Goal: Information Seeking & Learning: Learn about a topic

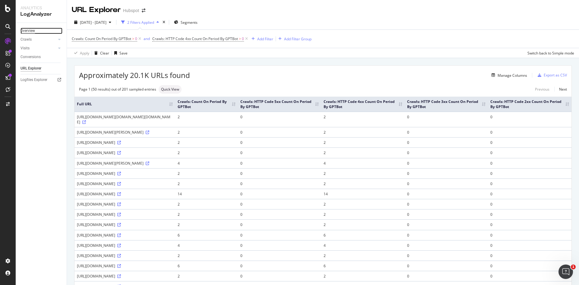
click at [26, 31] on div "Overview" at bounding box center [27, 31] width 14 height 6
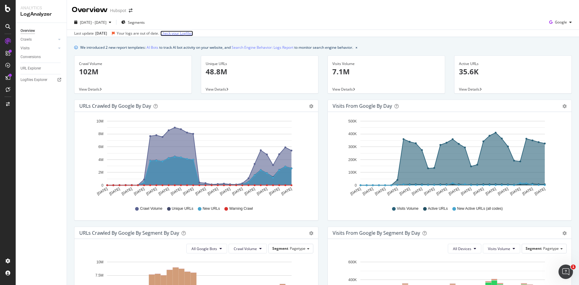
click at [180, 32] on link "Check your Logfiles" at bounding box center [176, 33] width 33 height 5
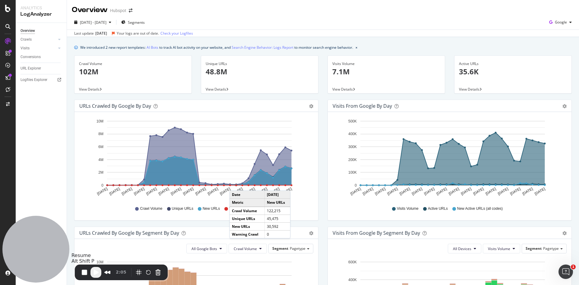
click at [96, 273] on span "Play Recording" at bounding box center [95, 272] width 7 height 7
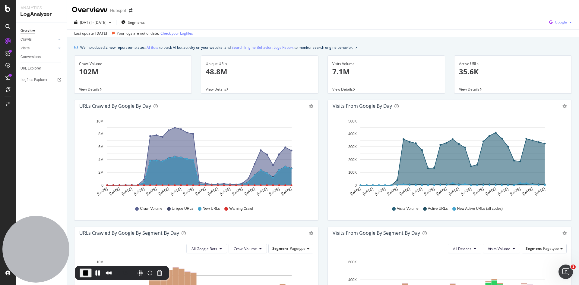
click at [555, 24] on span "Google" at bounding box center [561, 22] width 12 height 5
click at [432, 14] on div "Overview Hubspot" at bounding box center [323, 7] width 512 height 15
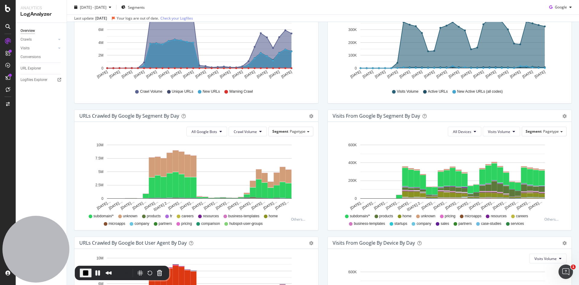
scroll to position [114, 0]
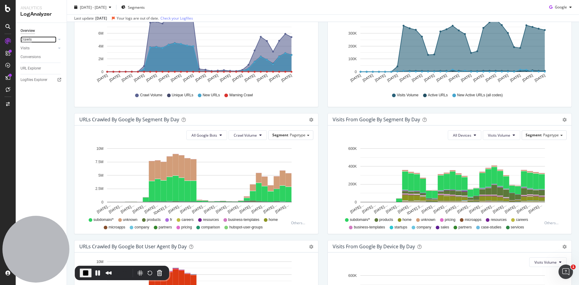
click at [30, 40] on div "Crawls" at bounding box center [25, 39] width 11 height 6
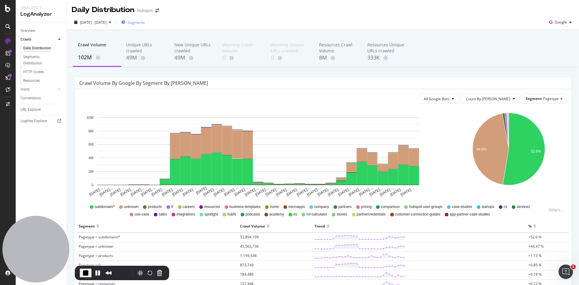
click at [145, 22] on span "Segments" at bounding box center [136, 22] width 17 height 5
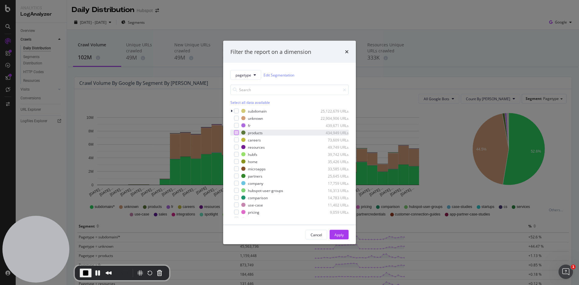
click at [236, 131] on div "modal" at bounding box center [236, 133] width 5 height 5
click at [337, 234] on div "Apply" at bounding box center [338, 234] width 9 height 5
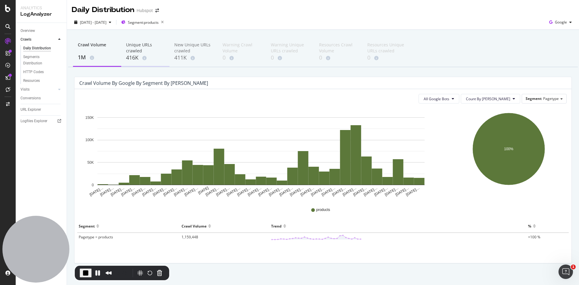
click at [134, 50] on div "Unique URLs crawled" at bounding box center [145, 48] width 39 height 12
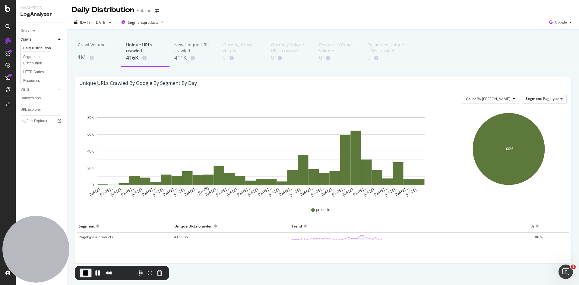
click at [567, 21] on div "2025 Jul. 1st - Jul. 31st Segment: products Google" at bounding box center [323, 23] width 512 height 12
click at [555, 22] on span "Google" at bounding box center [561, 22] width 12 height 5
click at [549, 54] on span "OpenAI" at bounding box center [558, 56] width 22 height 5
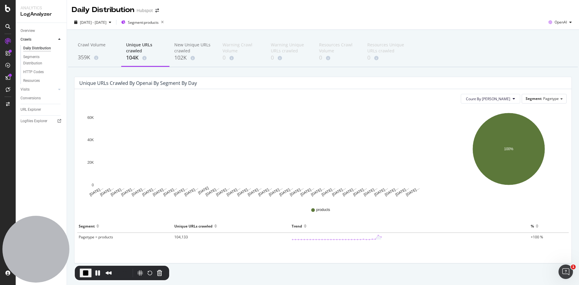
scroll to position [5, 0]
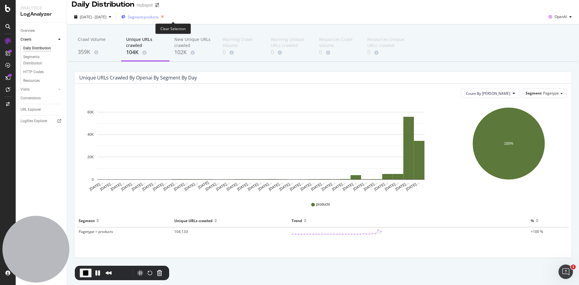
click at [166, 14] on icon "button" at bounding box center [163, 17] width 8 height 8
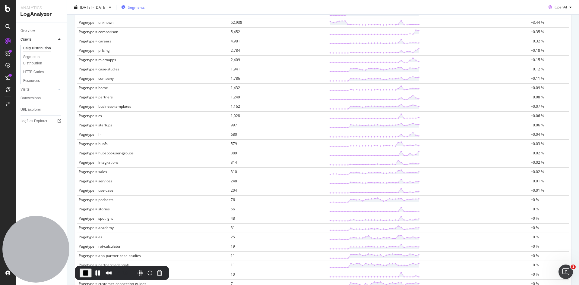
scroll to position [295, 0]
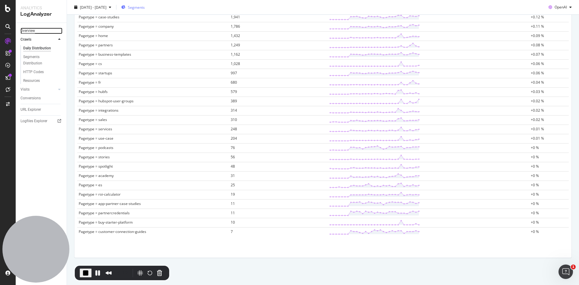
click at [27, 30] on div "Overview" at bounding box center [27, 31] width 14 height 6
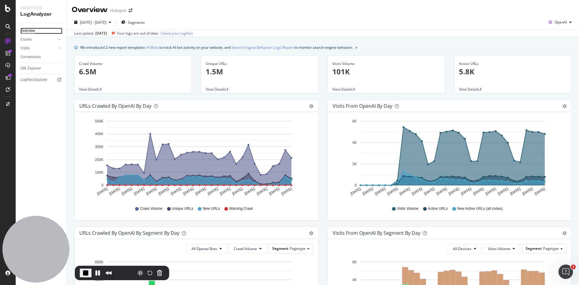
scroll to position [41, 0]
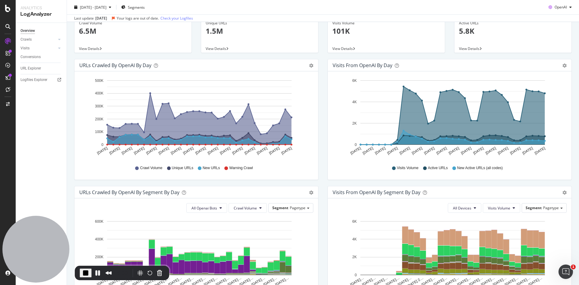
drag, startPoint x: 571, startPoint y: 104, endPoint x: 567, endPoint y: 138, distance: 34.6
click at [567, 138] on div "We introduced 2 new report templates: AI Bots to track AI bot activity on your …" at bounding box center [323, 228] width 512 height 465
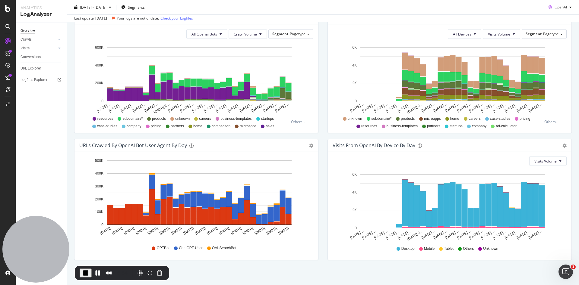
scroll to position [217, 0]
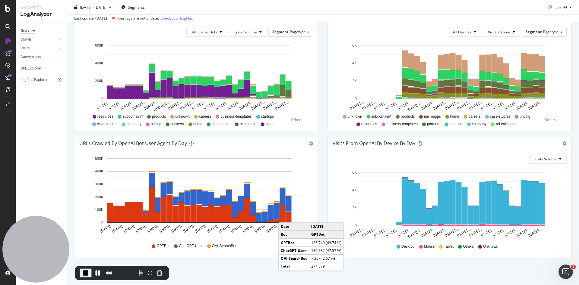
click at [284, 217] on rect "A chart." at bounding box center [283, 214] width 6 height 17
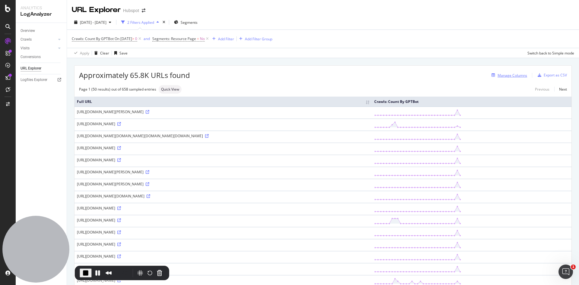
click at [506, 75] on div "Manage Columns" at bounding box center [512, 75] width 30 height 5
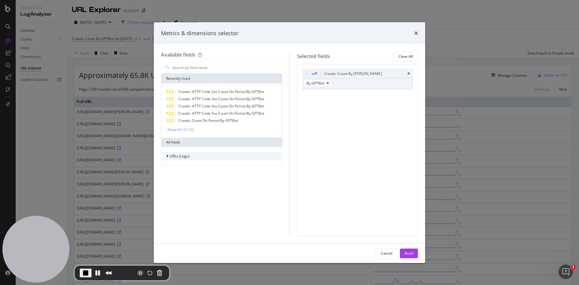
click at [167, 155] on icon "modal" at bounding box center [167, 157] width 2 height 4
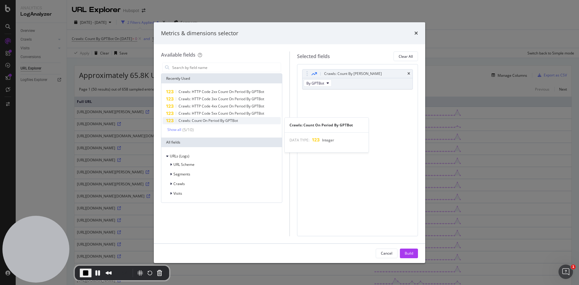
click at [238, 118] on div "Crawls: Count On Period By GPTBot" at bounding box center [221, 120] width 118 height 7
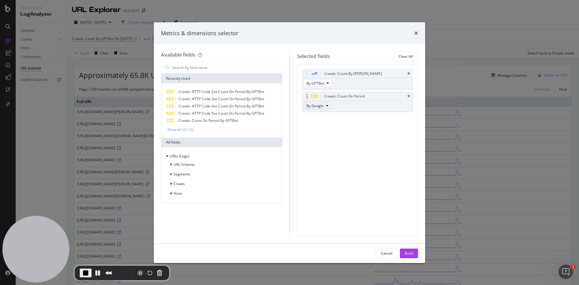
click at [322, 105] on span "By Google" at bounding box center [314, 105] width 17 height 5
click at [327, 134] on span "By ChatGPT-User" at bounding box center [333, 136] width 48 height 5
click at [307, 96] on icon "modal" at bounding box center [307, 96] width 2 height 6
click at [169, 131] on div "Show all" at bounding box center [174, 130] width 14 height 4
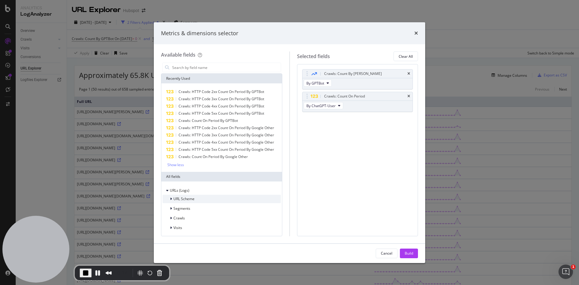
click at [170, 202] on div "modal" at bounding box center [172, 199] width 4 height 6
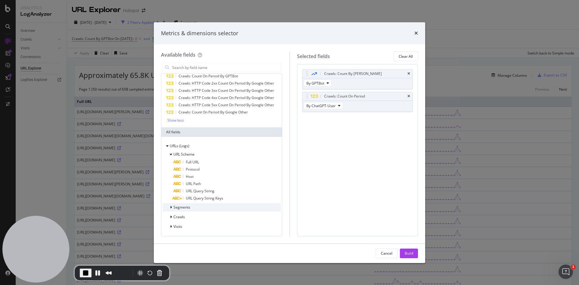
click at [177, 208] on span "Segments" at bounding box center [181, 207] width 17 height 5
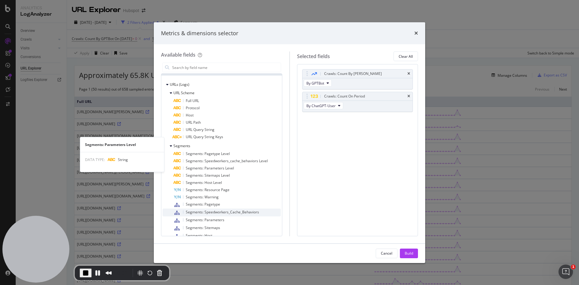
scroll to position [153, 0]
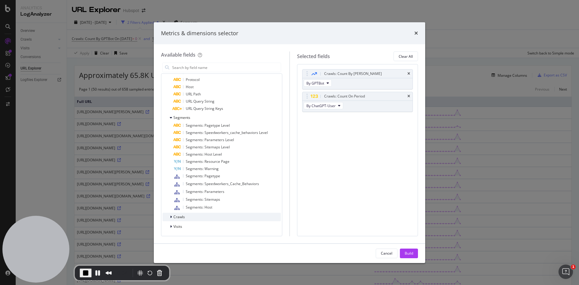
click at [171, 218] on icon "modal" at bounding box center [171, 218] width 2 height 4
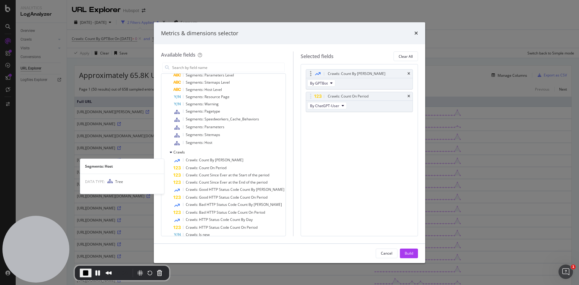
scroll to position [200, 0]
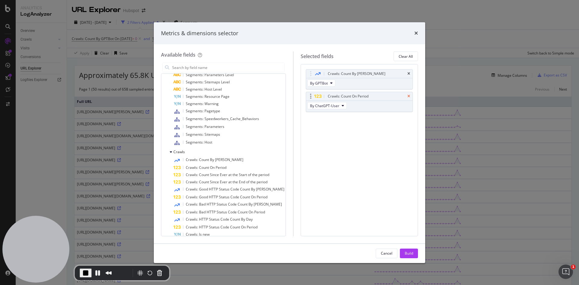
click at [409, 95] on icon "times" at bounding box center [408, 97] width 3 height 4
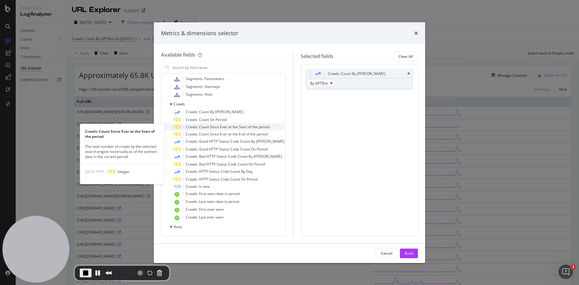
scroll to position [267, 0]
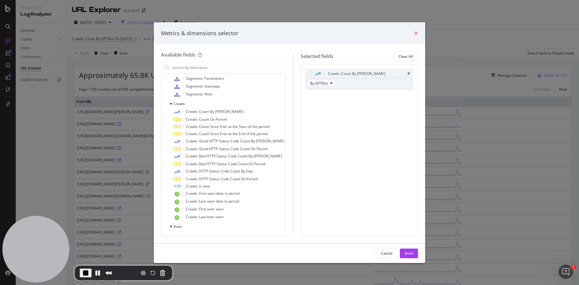
click at [416, 31] on icon "times" at bounding box center [416, 33] width 4 height 5
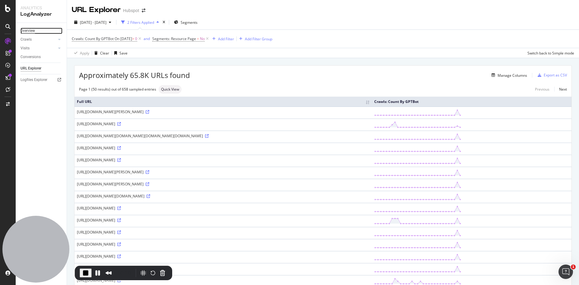
click at [27, 29] on div "Overview" at bounding box center [27, 31] width 14 height 6
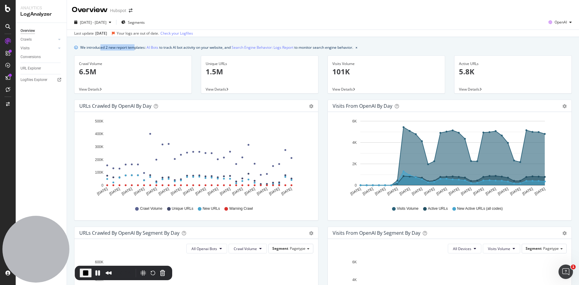
drag, startPoint x: 112, startPoint y: 48, endPoint x: 135, endPoint y: 46, distance: 22.7
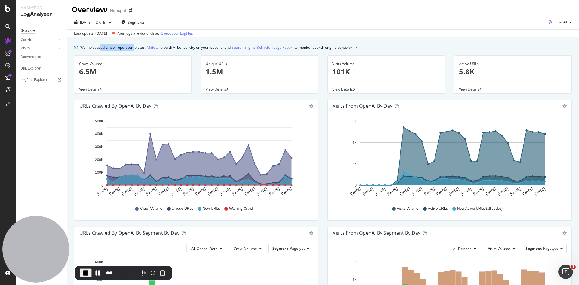
click at [135, 46] on div "We introduced 2 new report templates: AI Bots to track AI bot activity on your …" at bounding box center [216, 47] width 273 height 6
click at [157, 49] on link "AI Bots" at bounding box center [152, 47] width 12 height 6
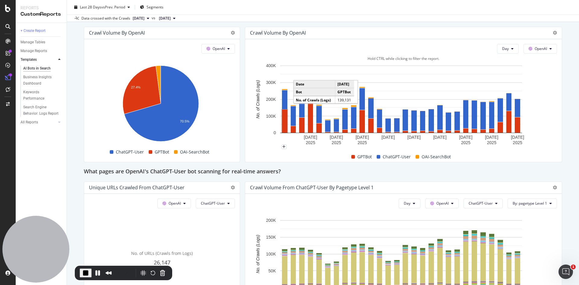
scroll to position [527, 0]
click at [511, 47] on icon at bounding box center [512, 49] width 2 height 4
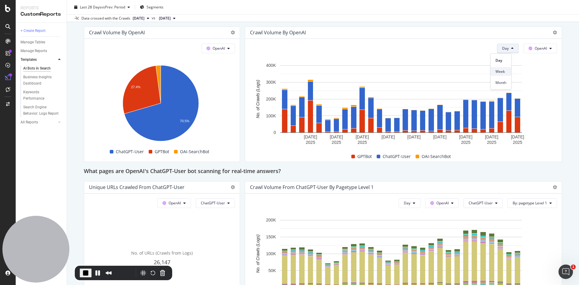
click at [499, 73] on span "Week" at bounding box center [500, 71] width 11 height 5
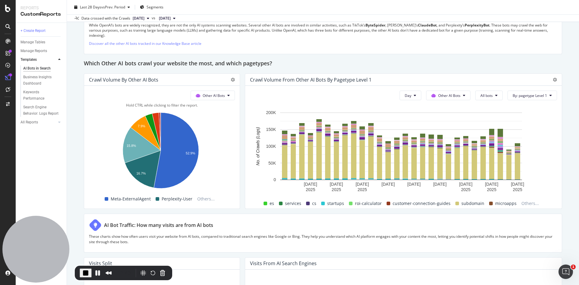
scroll to position [785, 0]
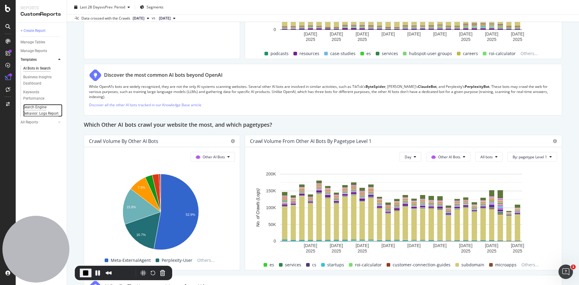
click at [29, 111] on div "Search Engine Behavior: Logs Report" at bounding box center [41, 110] width 36 height 13
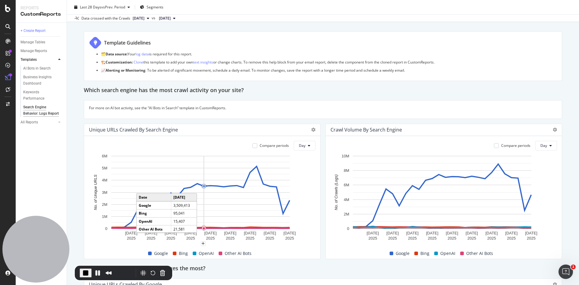
scroll to position [43, 0]
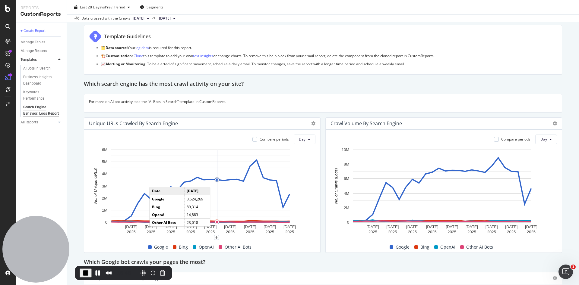
click at [218, 180] on circle "A chart." at bounding box center [217, 180] width 4 height 4
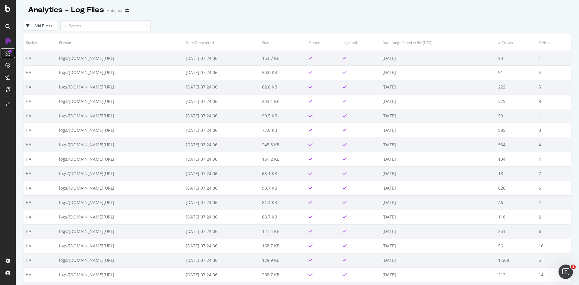
click at [6, 50] on div at bounding box center [8, 54] width 10 height 10
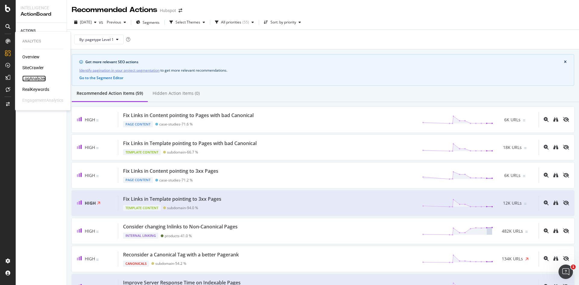
click at [43, 79] on div "LogAnalyzer" at bounding box center [34, 79] width 24 height 6
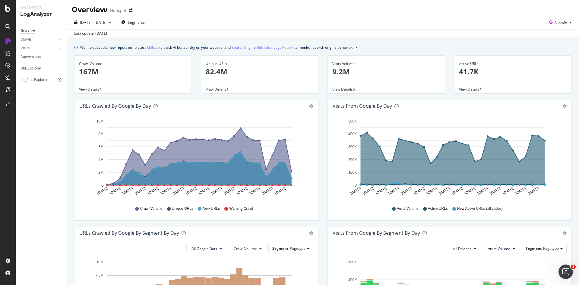
click at [158, 47] on link "AI Bots" at bounding box center [152, 47] width 12 height 6
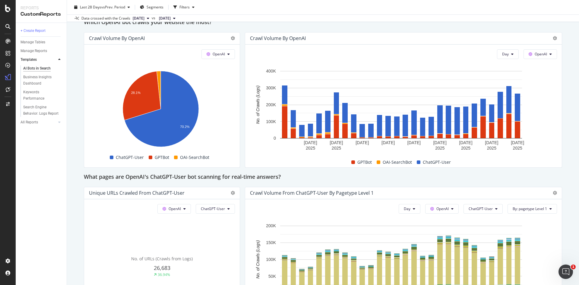
scroll to position [522, 0]
click at [506, 53] on button "Day" at bounding box center [508, 54] width 22 height 10
click at [503, 80] on div "Week" at bounding box center [500, 77] width 20 height 9
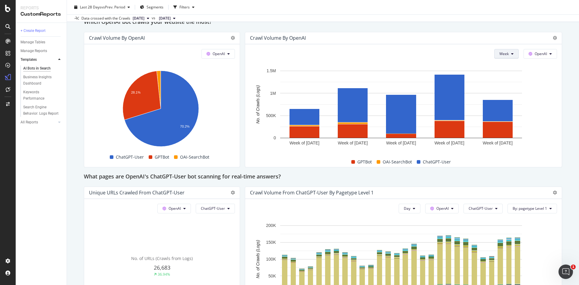
click at [499, 55] on span "Week" at bounding box center [503, 53] width 9 height 5
click at [500, 88] on span "Month" at bounding box center [497, 88] width 11 height 5
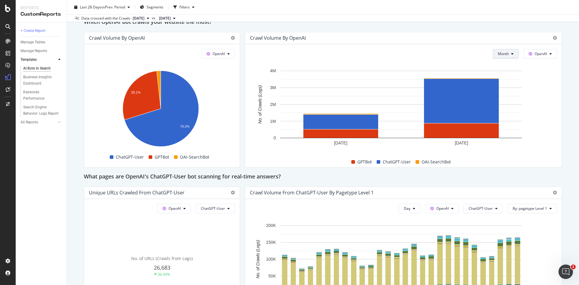
click at [498, 52] on span "Month" at bounding box center [503, 53] width 11 height 5
click at [499, 75] on span "Week" at bounding box center [496, 76] width 12 height 5
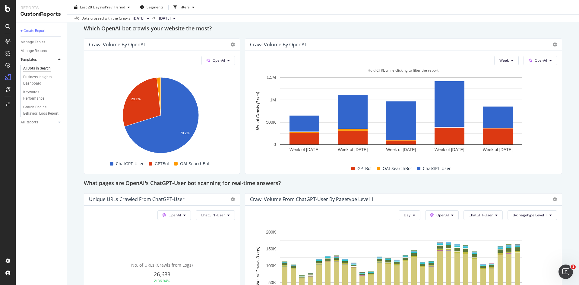
scroll to position [515, 0]
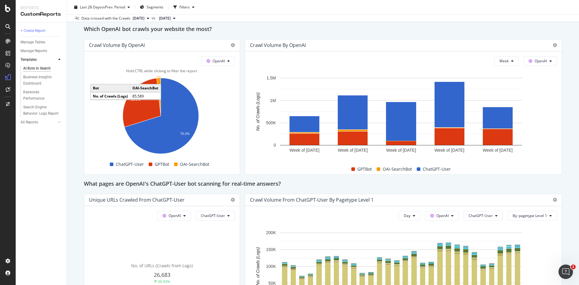
click at [159, 87] on icon "A chart." at bounding box center [159, 97] width 4 height 38
click at [399, 158] on icon "plus" at bounding box center [400, 160] width 3 height 4
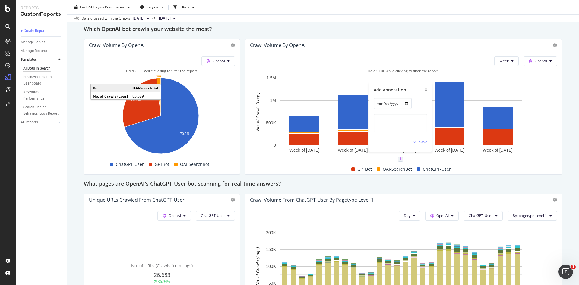
click at [399, 158] on icon "plus" at bounding box center [400, 160] width 3 height 4
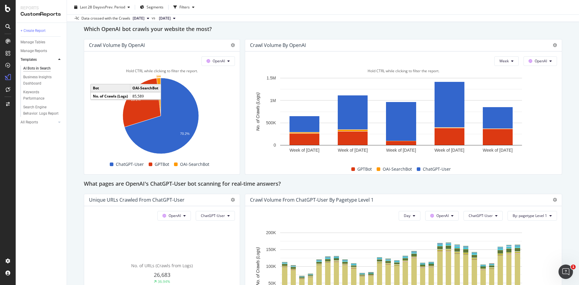
click at [432, 159] on div at bounding box center [403, 161] width 307 height 5
click at [535, 59] on span "OpenAI" at bounding box center [540, 60] width 12 height 5
click at [499, 61] on span "Week" at bounding box center [503, 60] width 9 height 5
click at [496, 77] on div "Day" at bounding box center [497, 73] width 20 height 9
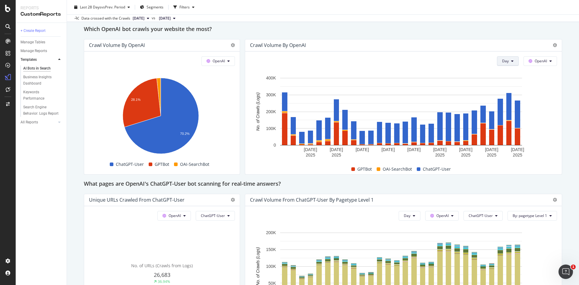
click at [502, 63] on span "Day" at bounding box center [505, 60] width 7 height 5
click at [501, 93] on span "Month" at bounding box center [500, 95] width 11 height 5
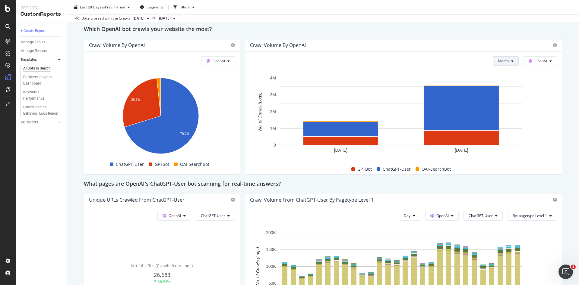
click at [499, 61] on span "Month" at bounding box center [503, 60] width 11 height 5
click at [496, 74] on span "Day" at bounding box center [496, 73] width 12 height 5
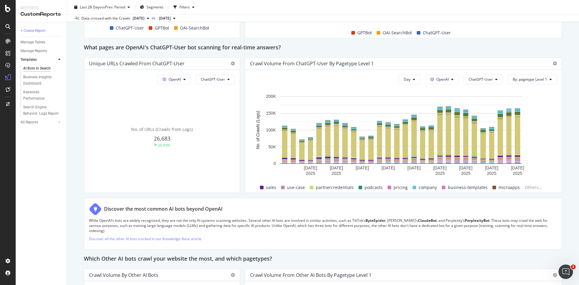
scroll to position [651, 0]
click at [471, 84] on button "ChatGPT-User" at bounding box center [482, 80] width 39 height 10
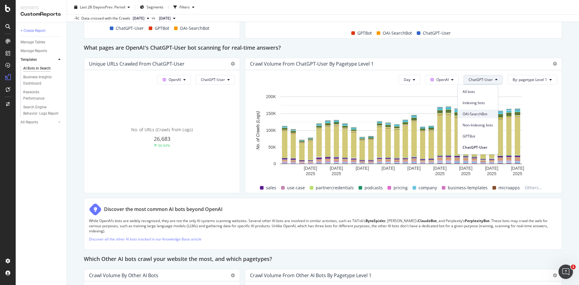
click at [477, 113] on span "OAI-SearchBot" at bounding box center [477, 114] width 30 height 5
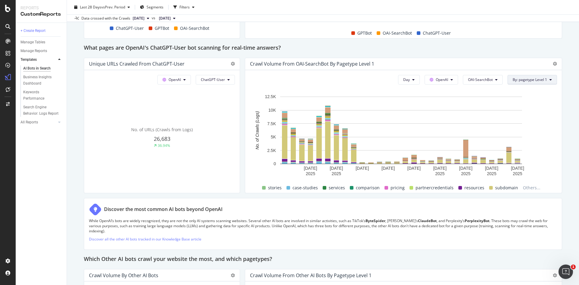
click at [520, 82] on span "By: pagetype Level 1" at bounding box center [529, 79] width 34 height 5
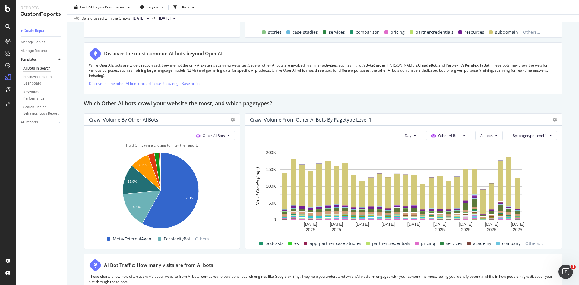
scroll to position [806, 0]
click at [211, 136] on span "Other AI Bots" at bounding box center [214, 136] width 22 height 5
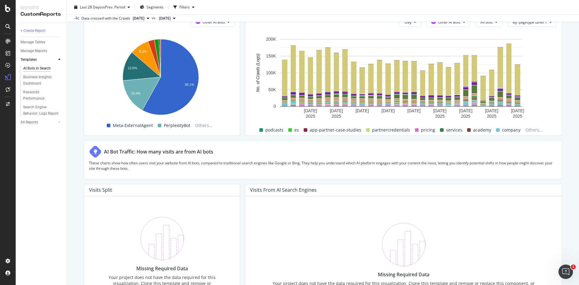
scroll to position [920, 0]
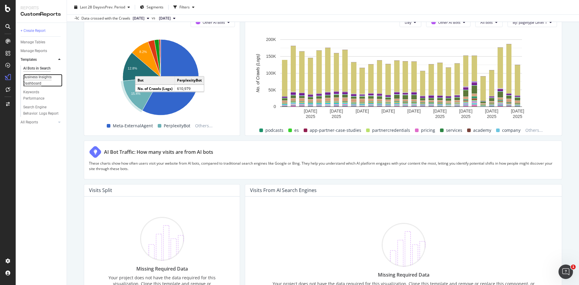
click at [41, 79] on div "Business Insights Dashboard" at bounding box center [40, 80] width 35 height 13
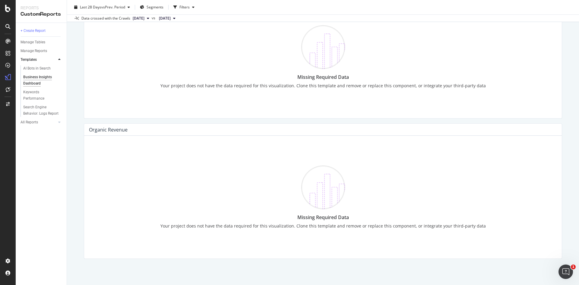
scroll to position [630, 0]
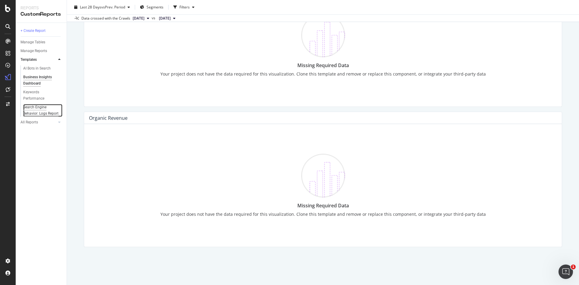
click at [51, 114] on div "Search Engine Behavior: Logs Report" at bounding box center [41, 110] width 36 height 13
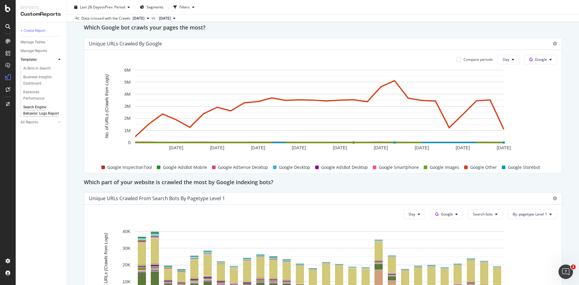
scroll to position [237, 0]
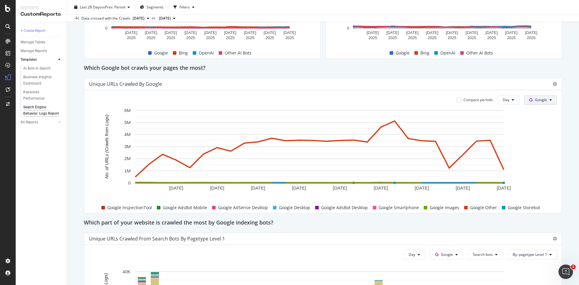
click at [541, 101] on button "Google" at bounding box center [540, 100] width 33 height 10
click at [537, 134] on span "OpenAI" at bounding box center [543, 134] width 22 height 5
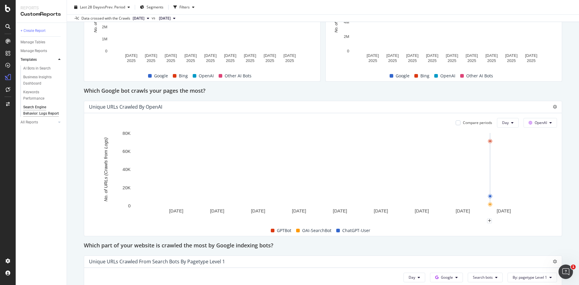
scroll to position [213, 0]
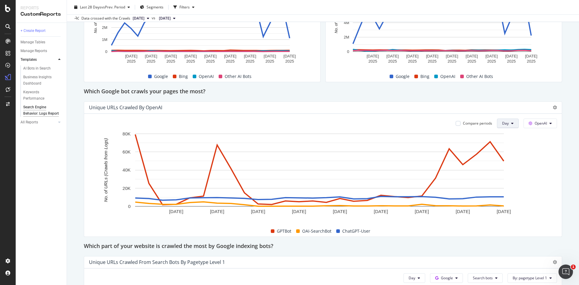
click at [502, 122] on span "Day" at bounding box center [505, 123] width 7 height 5
click at [496, 155] on span "Month" at bounding box center [500, 157] width 11 height 5
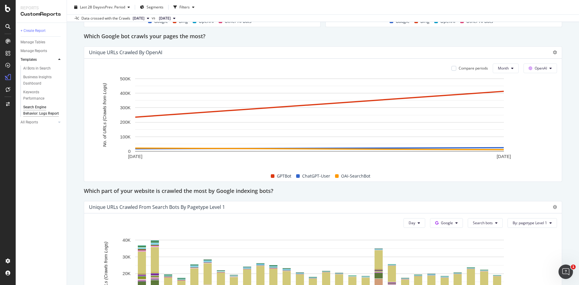
scroll to position [268, 0]
click at [493, 69] on button "Month" at bounding box center [506, 69] width 26 height 10
click at [492, 80] on span "Day" at bounding box center [496, 80] width 12 height 5
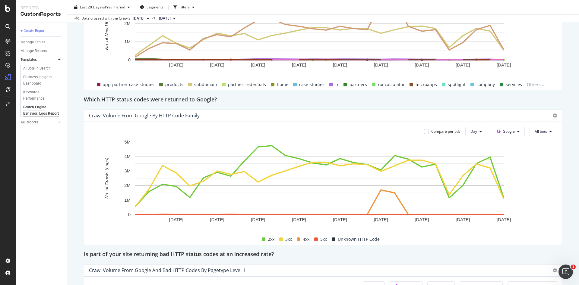
scroll to position [671, 0]
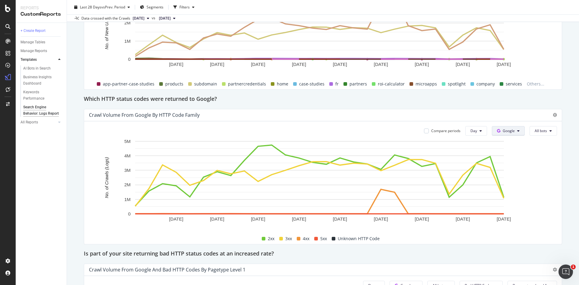
click at [493, 135] on button "Google" at bounding box center [508, 131] width 33 height 10
click at [507, 164] on span "OpenAI" at bounding box center [511, 165] width 22 height 5
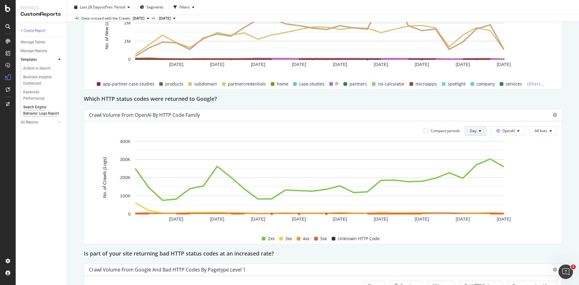
click at [479, 131] on icon at bounding box center [480, 131] width 2 height 4
click at [468, 164] on span "Month" at bounding box center [468, 165] width 11 height 5
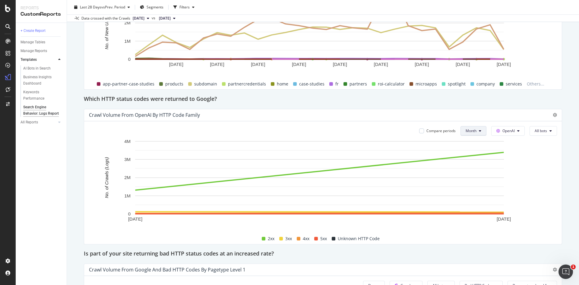
click at [470, 133] on button "Month" at bounding box center [473, 131] width 26 height 10
click at [463, 153] on span "Week" at bounding box center [464, 154] width 12 height 5
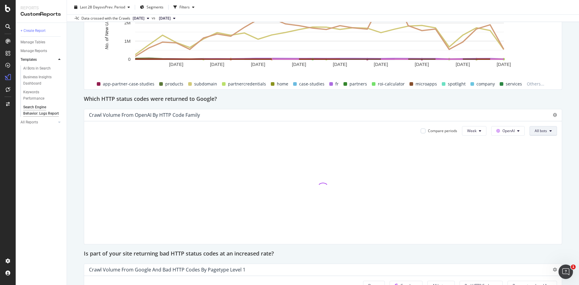
click at [535, 132] on span "All bots" at bounding box center [540, 130] width 12 height 5
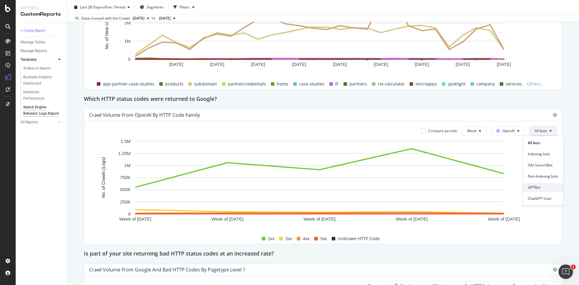
click at [536, 185] on span "GPTBot" at bounding box center [543, 187] width 30 height 5
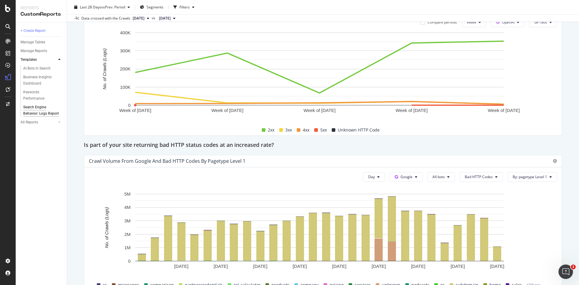
scroll to position [823, 0]
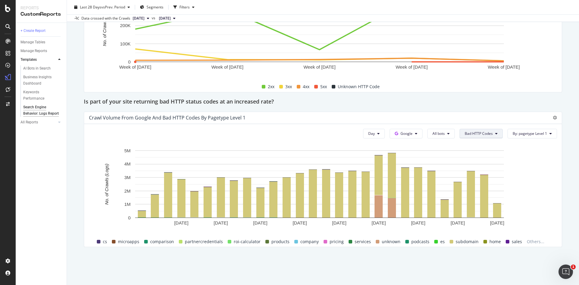
click at [471, 135] on span "Bad HTTP Codes" at bounding box center [479, 133] width 28 height 5
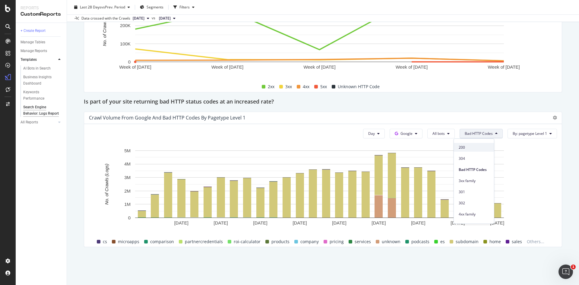
scroll to position [87, 0]
click at [475, 157] on span "4xx family" at bounding box center [473, 158] width 30 height 5
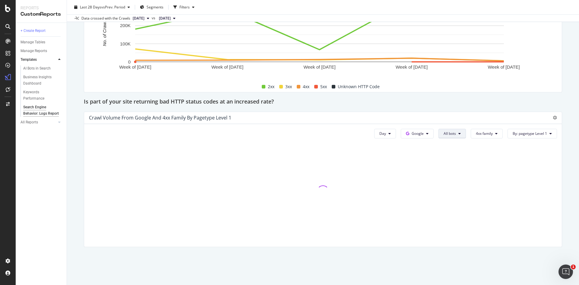
click at [438, 134] on button "All bots" at bounding box center [451, 134] width 27 height 10
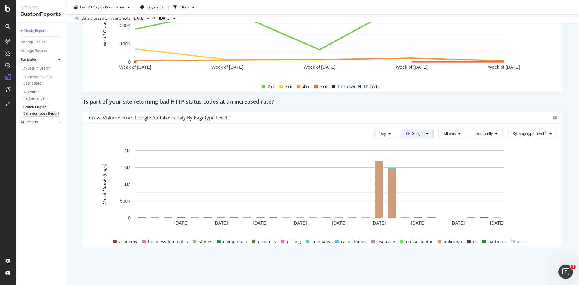
click at [416, 136] on span "Google" at bounding box center [417, 133] width 12 height 5
click at [423, 166] on span "OpenAI" at bounding box center [420, 167] width 22 height 5
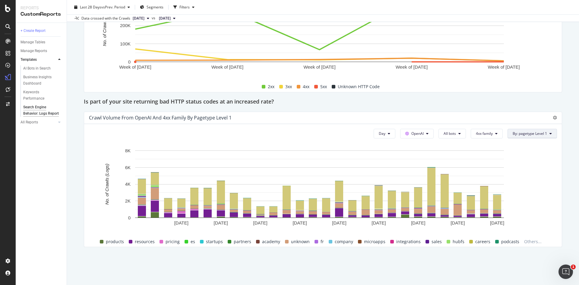
click at [520, 134] on span "By: pagetype Level 1" at bounding box center [529, 133] width 34 height 5
click at [532, 155] on div "Select a Segment" at bounding box center [521, 155] width 30 height 5
click at [510, 168] on icon at bounding box center [511, 167] width 2 height 4
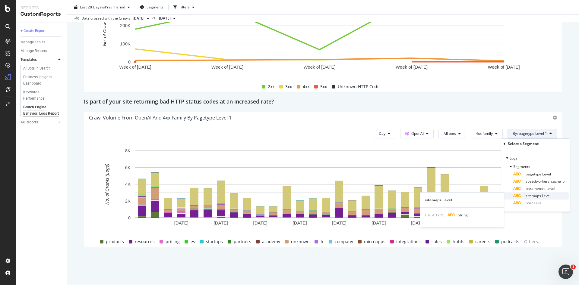
click at [538, 197] on span "sitemaps Level" at bounding box center [537, 196] width 25 height 5
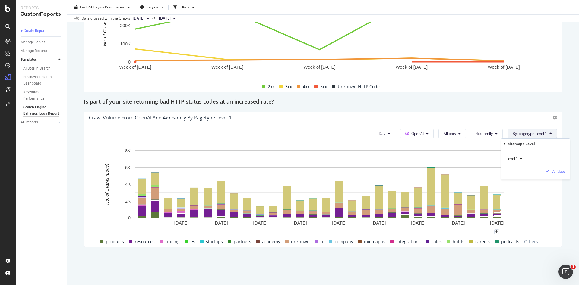
click at [520, 160] on icon at bounding box center [520, 159] width 4 height 4
click at [517, 170] on span "Level 1" at bounding box center [515, 171] width 13 height 5
click at [558, 175] on div "Level 1 Validate" at bounding box center [535, 164] width 69 height 30
click at [558, 172] on div "Validate" at bounding box center [558, 171] width 14 height 5
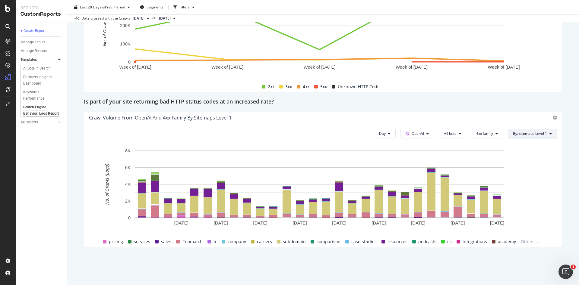
click at [523, 134] on span "By: sitemaps Level 1" at bounding box center [530, 133] width 34 height 5
click at [516, 177] on div "Select a Segment" at bounding box center [521, 176] width 30 height 5
click at [509, 167] on div "Segments" at bounding box center [516, 167] width 28 height 6
click at [538, 224] on rect "A chart." at bounding box center [319, 190] width 461 height 84
click at [531, 134] on span "By: sitemaps Level 1" at bounding box center [530, 133] width 34 height 5
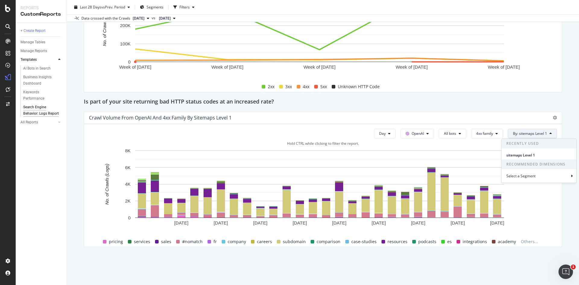
click at [467, 145] on div "Hold CTRL while clicking to filter the report." at bounding box center [323, 143] width 468 height 5
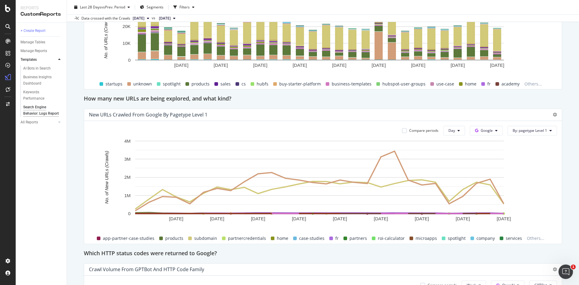
scroll to position [520, 0]
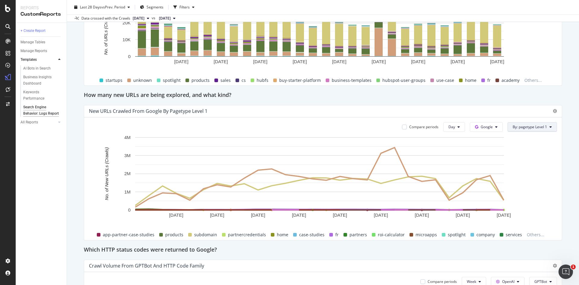
click at [531, 128] on span "By: pagetype Level 1" at bounding box center [529, 126] width 34 height 5
click at [525, 172] on div "Select a Segment" at bounding box center [521, 169] width 30 height 5
click at [528, 127] on span "By: pagetype Level 1" at bounding box center [529, 126] width 34 height 5
click at [521, 170] on div "Select a Segment" at bounding box center [521, 169] width 30 height 5
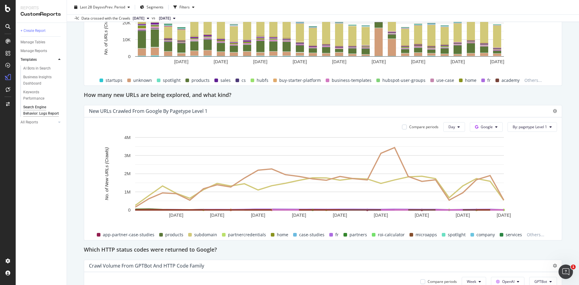
click at [556, 81] on div "Search Engine Behavior: Logs Report Search Engine Behavior: Logs Report Hubspot…" at bounding box center [323, 142] width 512 height 285
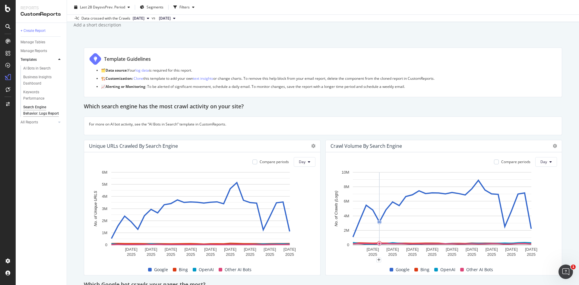
scroll to position [0, 0]
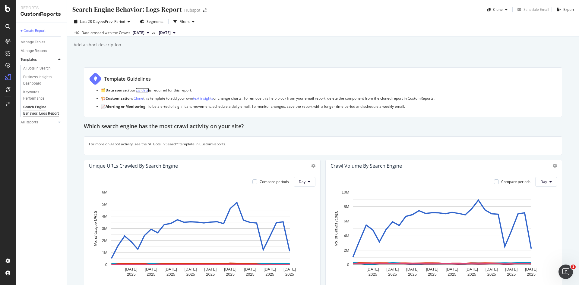
click at [144, 89] on link "log data" at bounding box center [142, 90] width 14 height 5
click at [39, 79] on div "LogAnalyzer" at bounding box center [34, 79] width 24 height 6
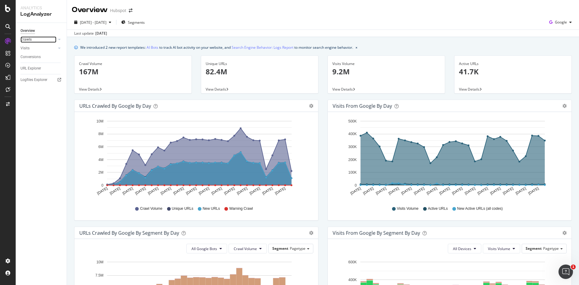
click at [44, 39] on link "Crawls" at bounding box center [38, 39] width 36 height 6
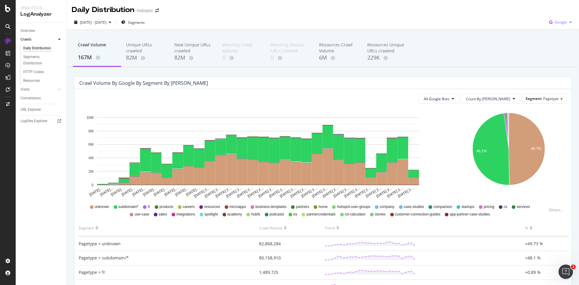
click at [557, 21] on span "Google" at bounding box center [561, 22] width 12 height 5
click at [548, 57] on span "OpenAI" at bounding box center [558, 56] width 22 height 5
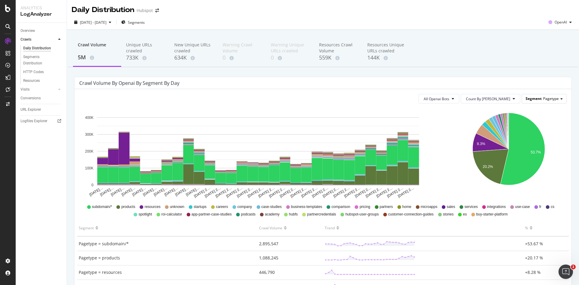
click at [529, 100] on span "Segment" at bounding box center [533, 98] width 16 height 5
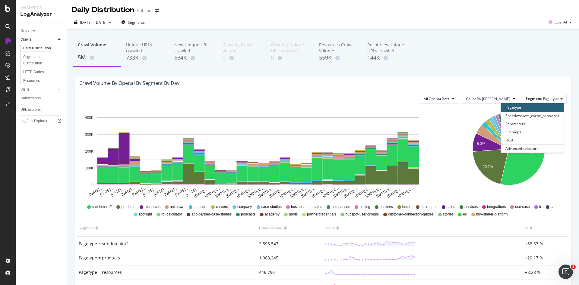
click at [527, 83] on div "Crawl Volume by openai by Segment by Day" at bounding box center [318, 83] width 478 height 6
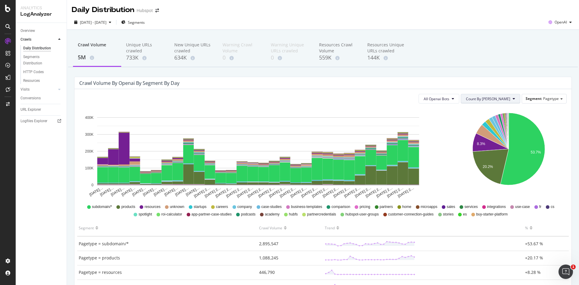
click at [496, 96] on span "Count By Day" at bounding box center [488, 98] width 44 height 5
click at [477, 84] on div "Crawl Volume by openai by Segment by Day" at bounding box center [318, 83] width 478 height 6
click at [449, 96] on span "All Openai Bots" at bounding box center [437, 98] width 26 height 5
click at [459, 79] on div "Crawl Volume by openai by Segment by Day" at bounding box center [322, 83] width 497 height 12
click at [105, 21] on span "2025 Jul. 22nd - Aug. 20th" at bounding box center [93, 22] width 27 height 5
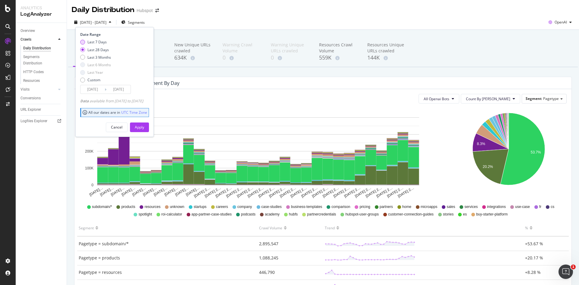
click at [83, 43] on div "Last 7 Days" at bounding box center [82, 42] width 5 height 5
type input "2025/08/14"
click at [144, 130] on div "Apply" at bounding box center [139, 127] width 9 height 9
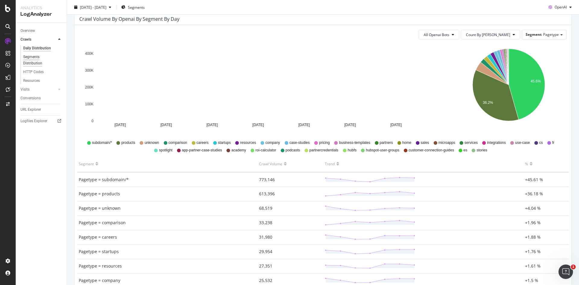
scroll to position [62, 0]
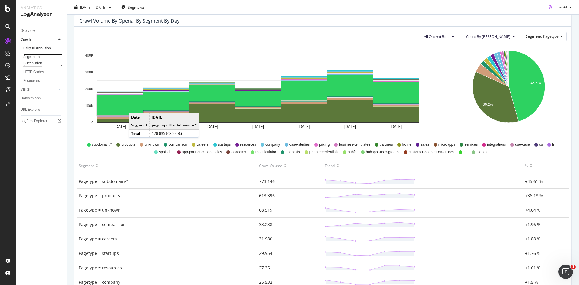
click at [31, 62] on div "Segments Distribution" at bounding box center [39, 60] width 33 height 13
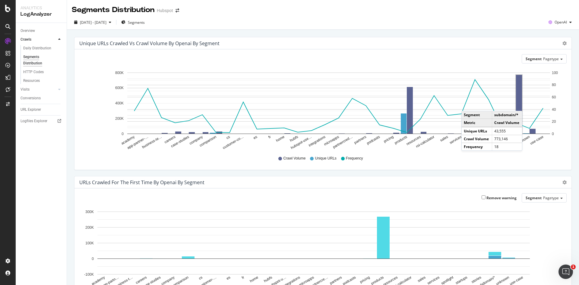
click at [521, 105] on rect "A chart." at bounding box center [519, 104] width 6 height 59
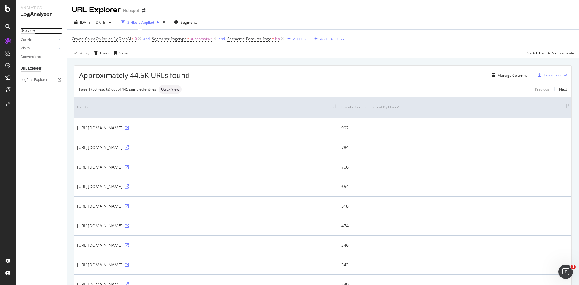
click at [30, 29] on div "Overview" at bounding box center [27, 31] width 14 height 6
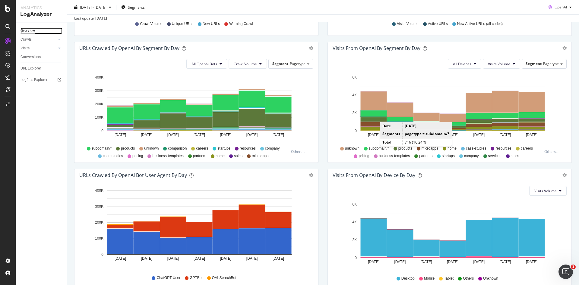
scroll to position [217, 0]
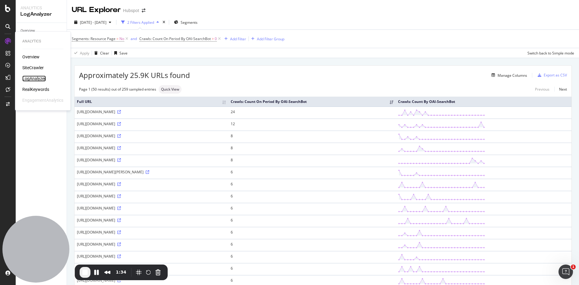
click at [40, 80] on div "LogAnalyzer" at bounding box center [34, 79] width 24 height 6
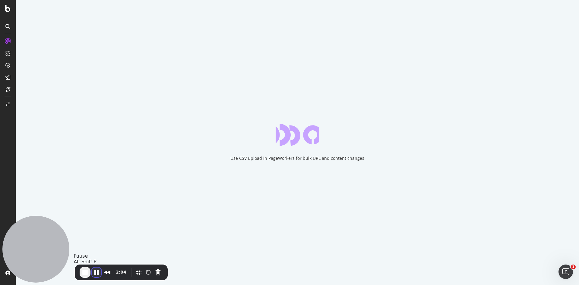
click at [99, 273] on button "Pause Recording" at bounding box center [97, 273] width 10 height 10
